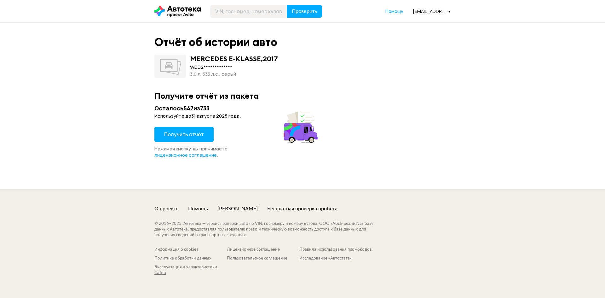
click at [195, 133] on span "Получить отчёт" at bounding box center [184, 134] width 40 height 7
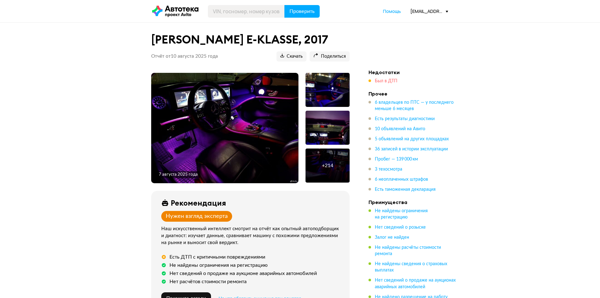
click at [383, 79] on span "Был в ДТП" at bounding box center [386, 81] width 23 height 4
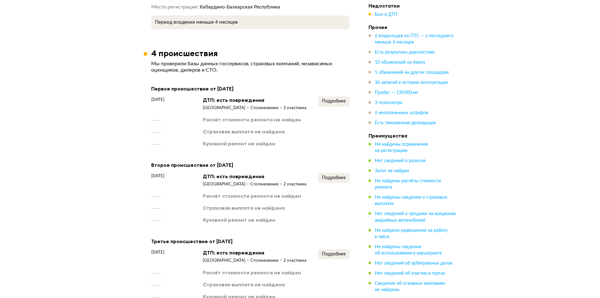
scroll to position [888, 0]
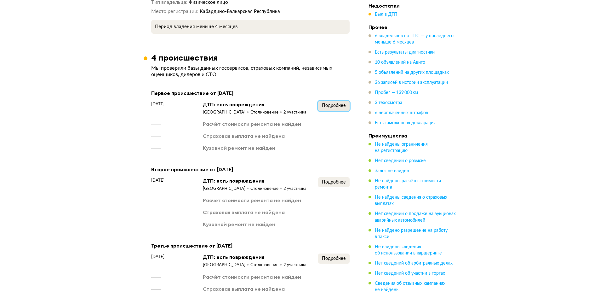
click at [335, 103] on span "Подробнее" at bounding box center [334, 105] width 24 height 4
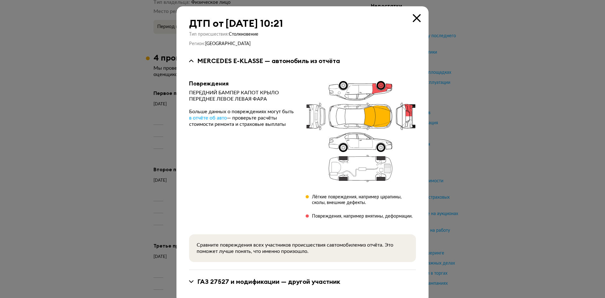
click at [413, 20] on icon at bounding box center [417, 18] width 8 height 8
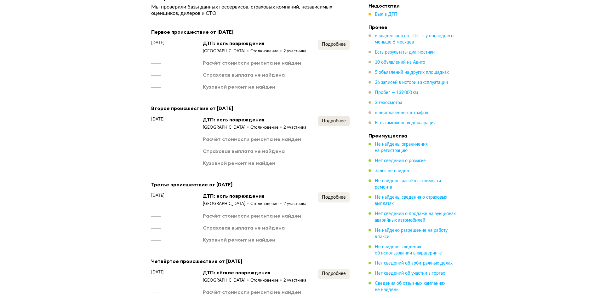
scroll to position [951, 0]
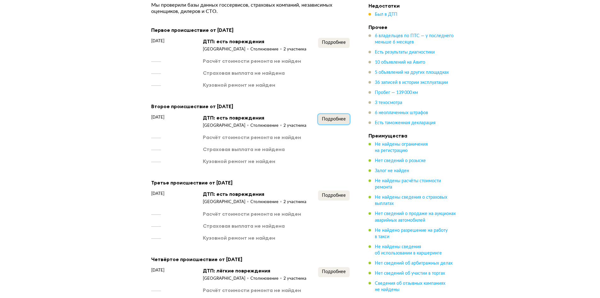
click at [339, 117] on span "Подробнее" at bounding box center [334, 119] width 24 height 4
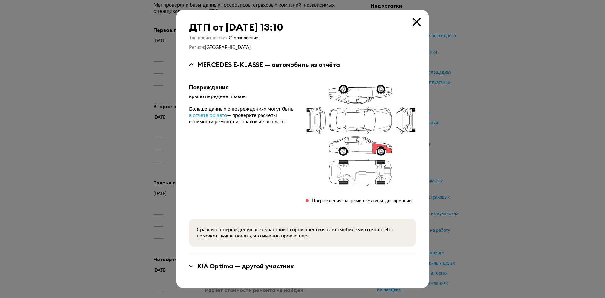
click at [415, 22] on icon at bounding box center [417, 22] width 8 height 8
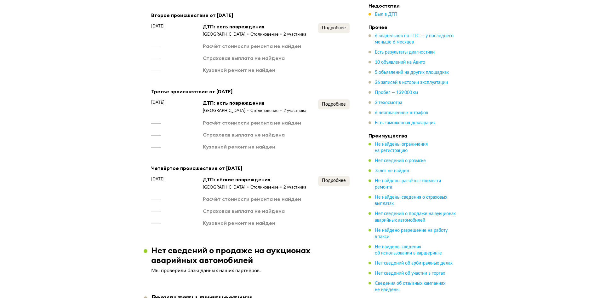
scroll to position [1045, 0]
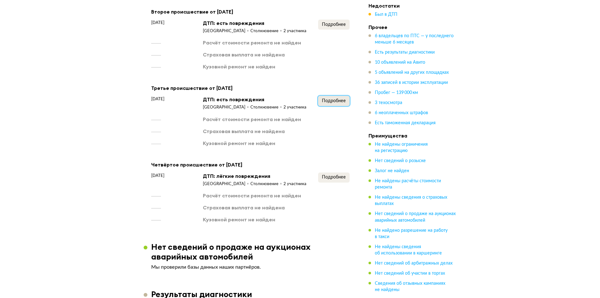
click at [336, 99] on span "Подробнее" at bounding box center [334, 101] width 24 height 4
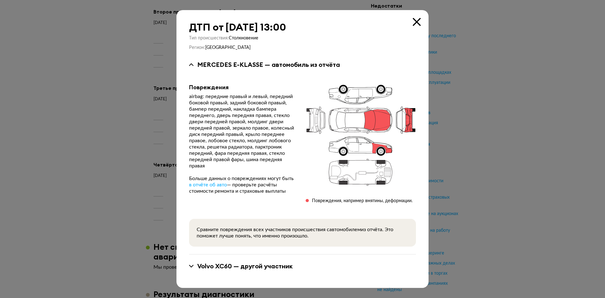
click at [416, 23] on icon at bounding box center [417, 22] width 8 height 8
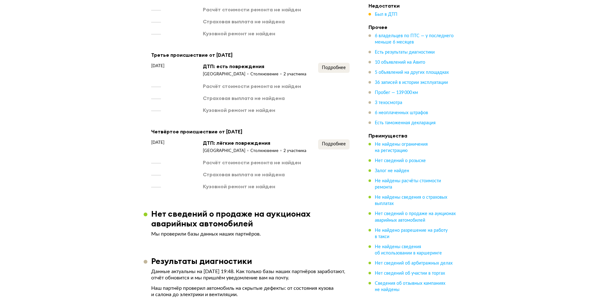
scroll to position [1108, 0]
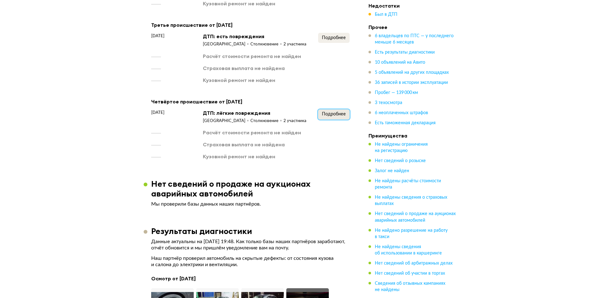
click at [327, 112] on span "Подробнее" at bounding box center [334, 114] width 24 height 4
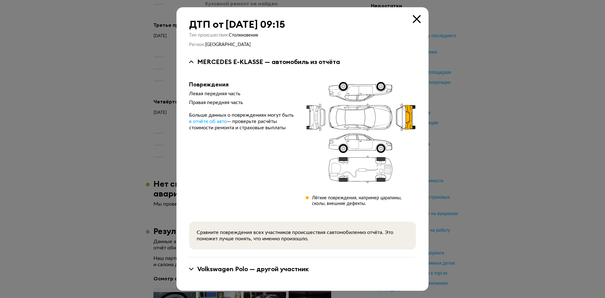
click at [416, 21] on icon at bounding box center [417, 19] width 8 height 8
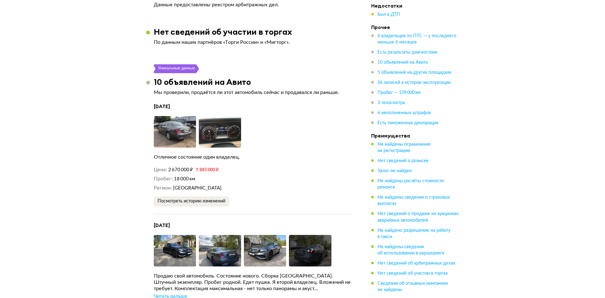
scroll to position [1770, 0]
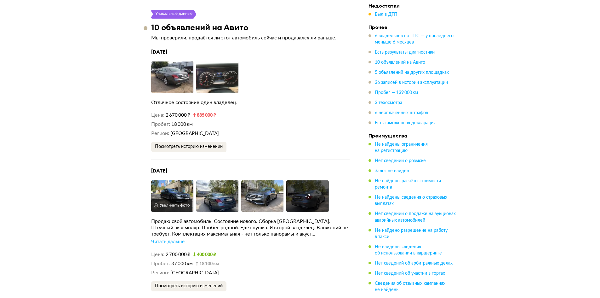
click at [161, 180] on img at bounding box center [172, 195] width 43 height 31
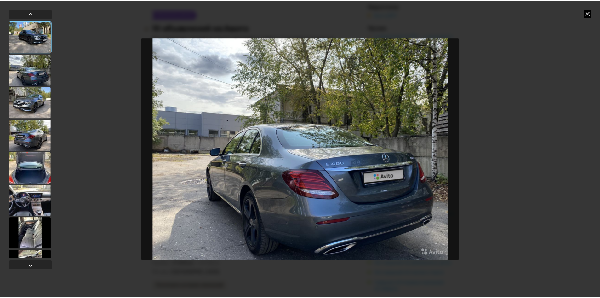
scroll to position [1215, 0]
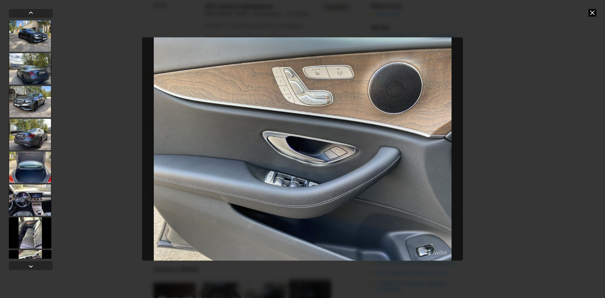
drag, startPoint x: 590, startPoint y: 13, endPoint x: 586, endPoint y: 23, distance: 10.3
click at [591, 13] on icon at bounding box center [592, 13] width 8 height 8
